Goal: Transaction & Acquisition: Purchase product/service

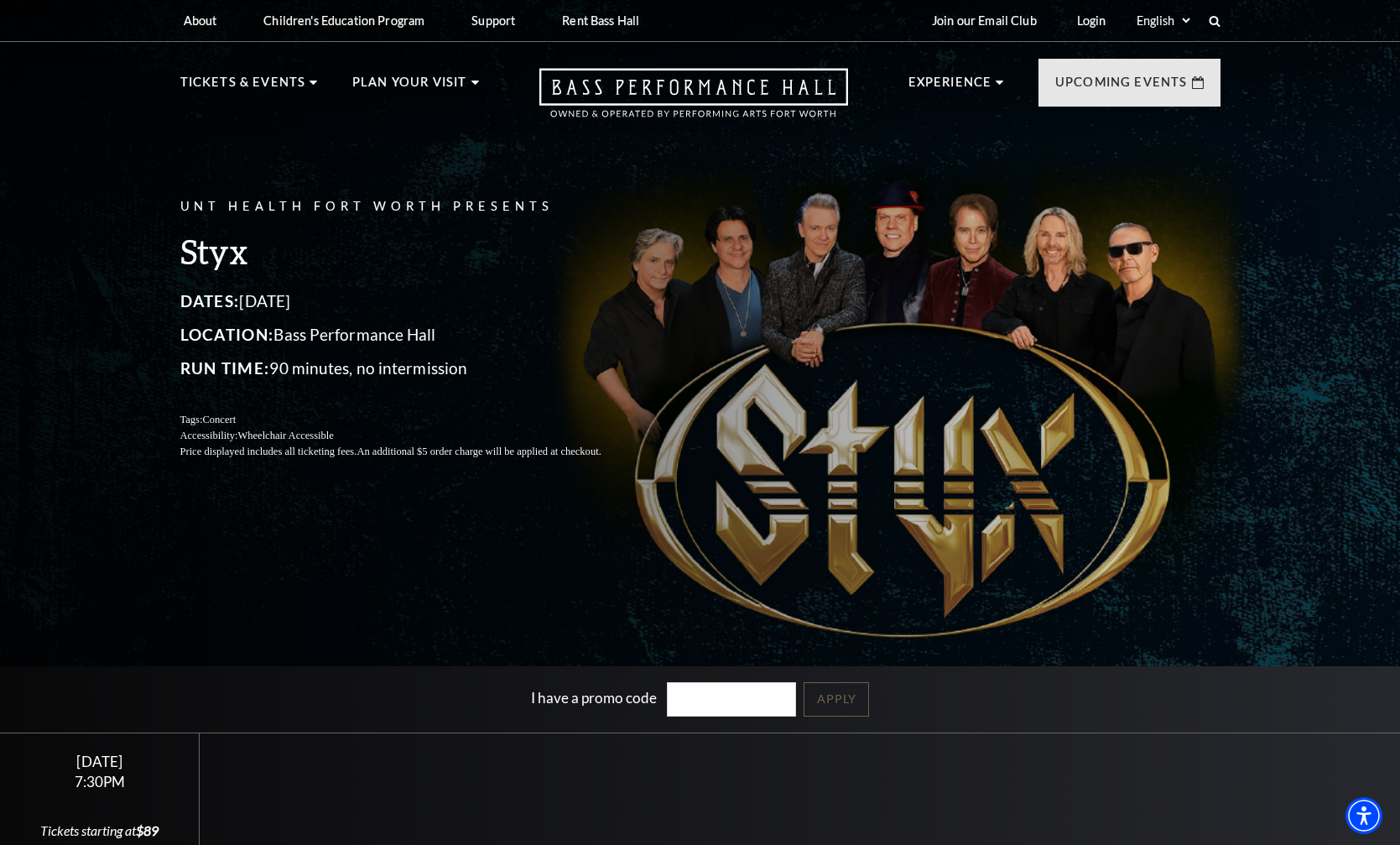
click at [475, 545] on div "UNT Health Fort Worth Presents Styx Dates: October 22, 2025 Location: Bass Perf…" at bounding box center [700, 450] width 1400 height 921
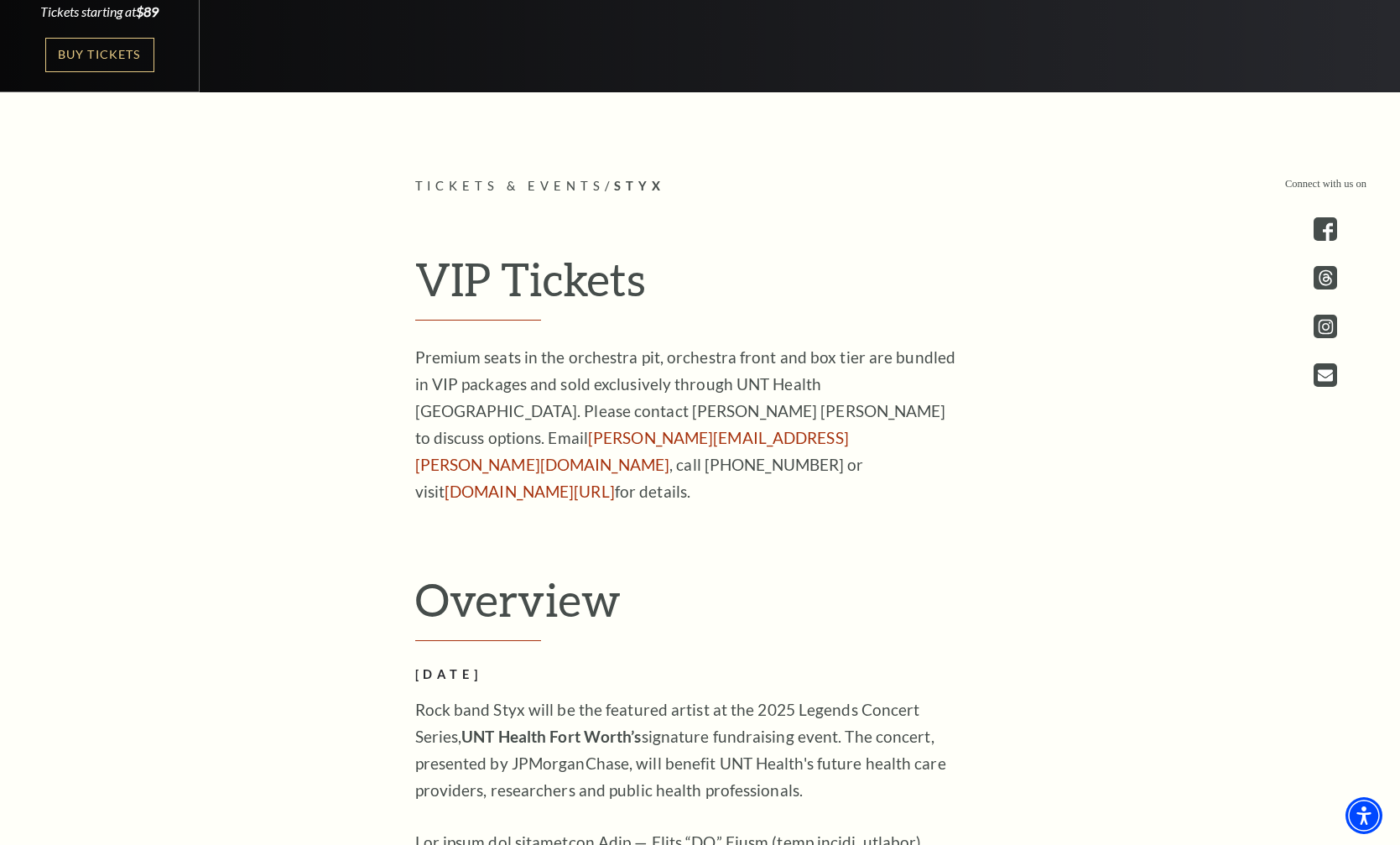
scroll to position [588, 0]
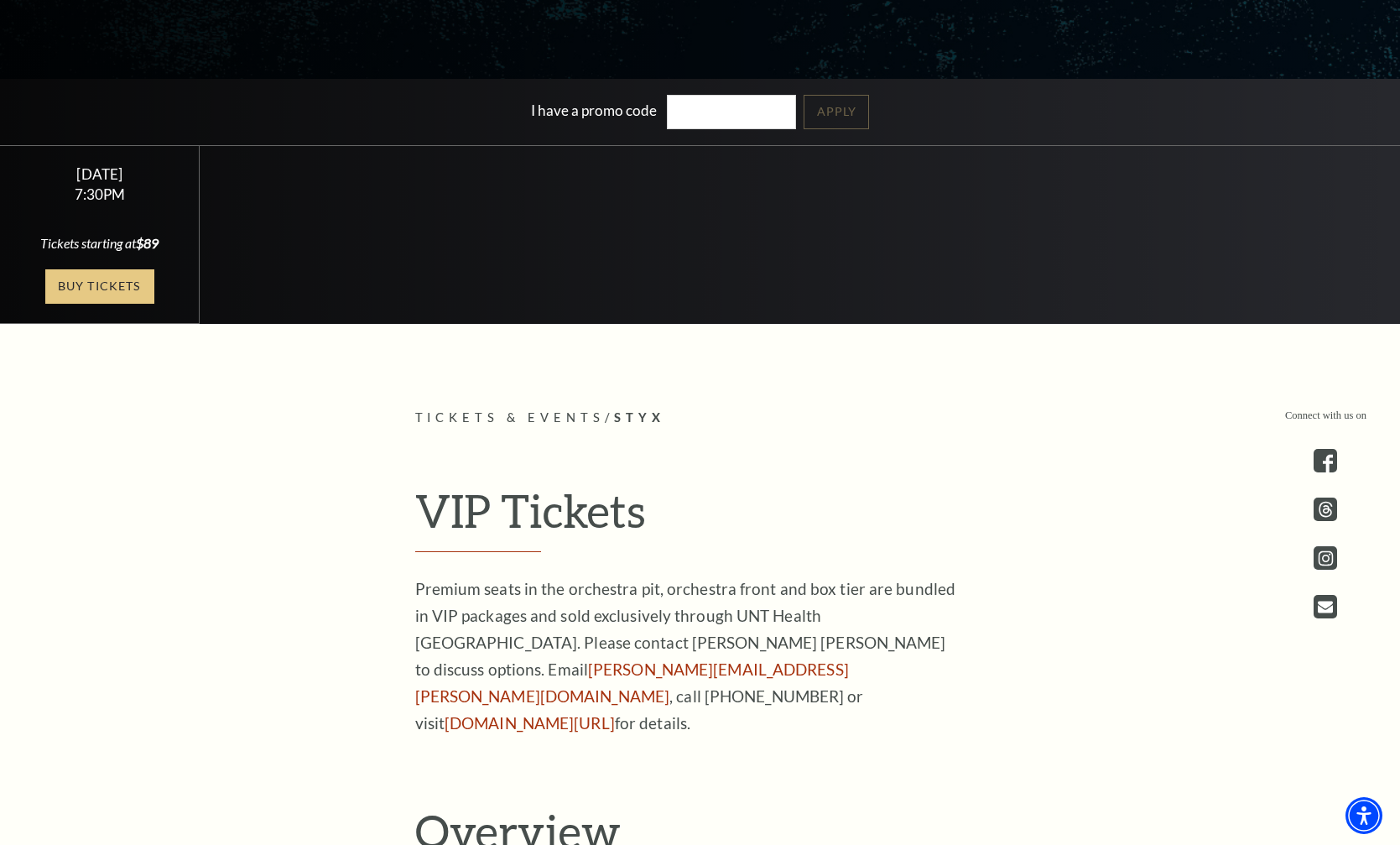
click at [102, 291] on link "Buy Tickets" at bounding box center [100, 287] width 109 height 34
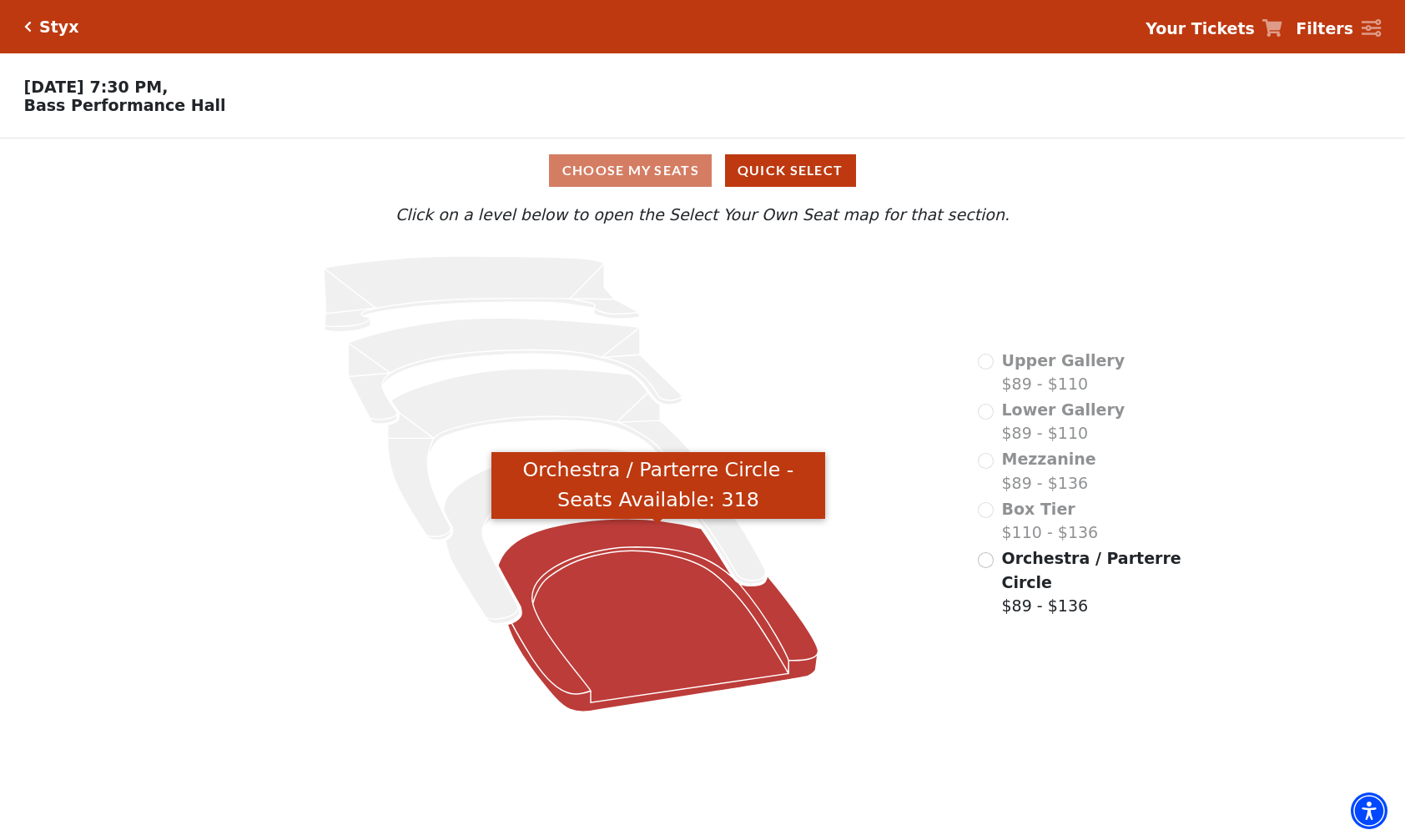
click at [667, 618] on icon "Orchestra / Parterre Circle - Seats Available: 318" at bounding box center [658, 615] width 321 height 193
